Goal: Task Accomplishment & Management: Manage account settings

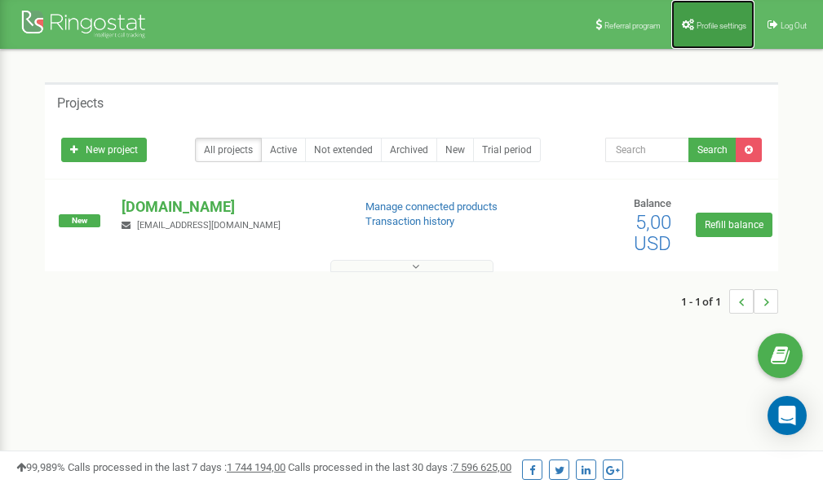
click at [700, 24] on span "Profile settings" at bounding box center [721, 25] width 50 height 9
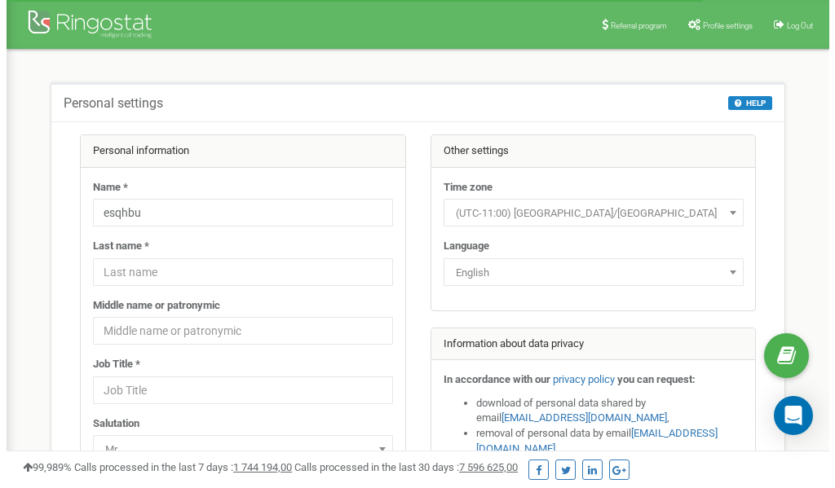
scroll to position [82, 0]
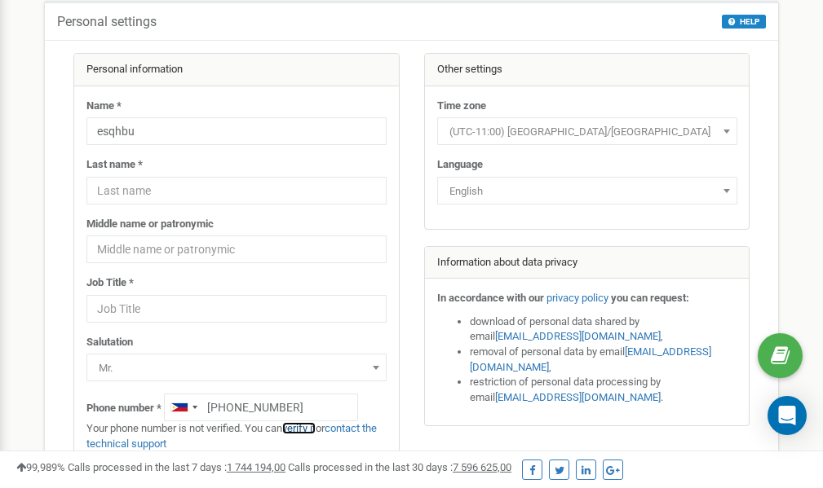
click at [306, 428] on link "verify it" at bounding box center [298, 428] width 33 height 12
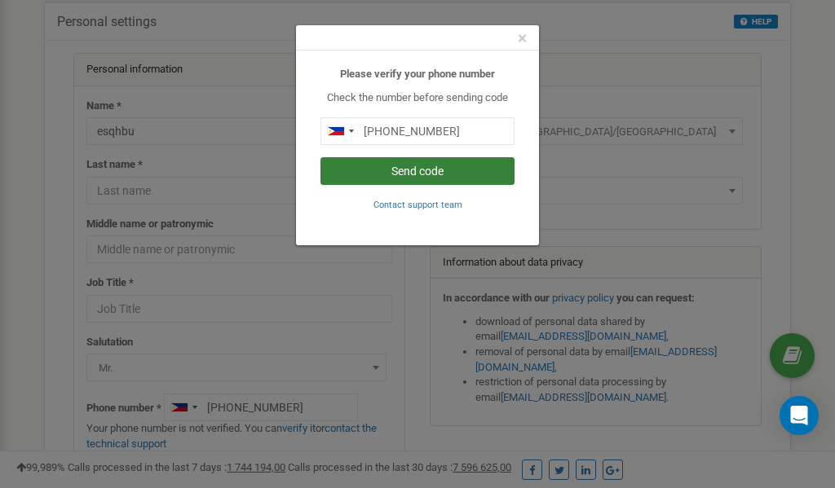
click at [406, 172] on button "Send code" at bounding box center [417, 171] width 194 height 28
